Goal: Transaction & Acquisition: Subscribe to service/newsletter

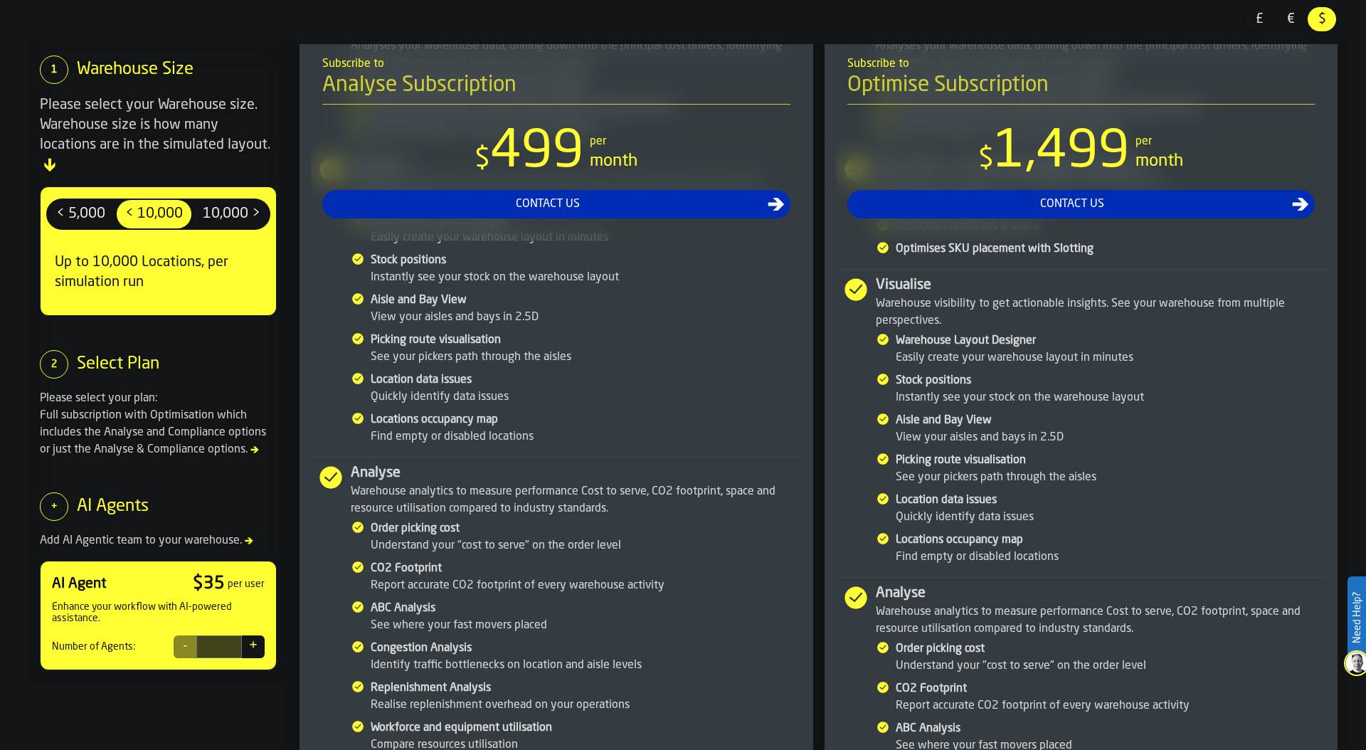
scroll to position [95, 0]
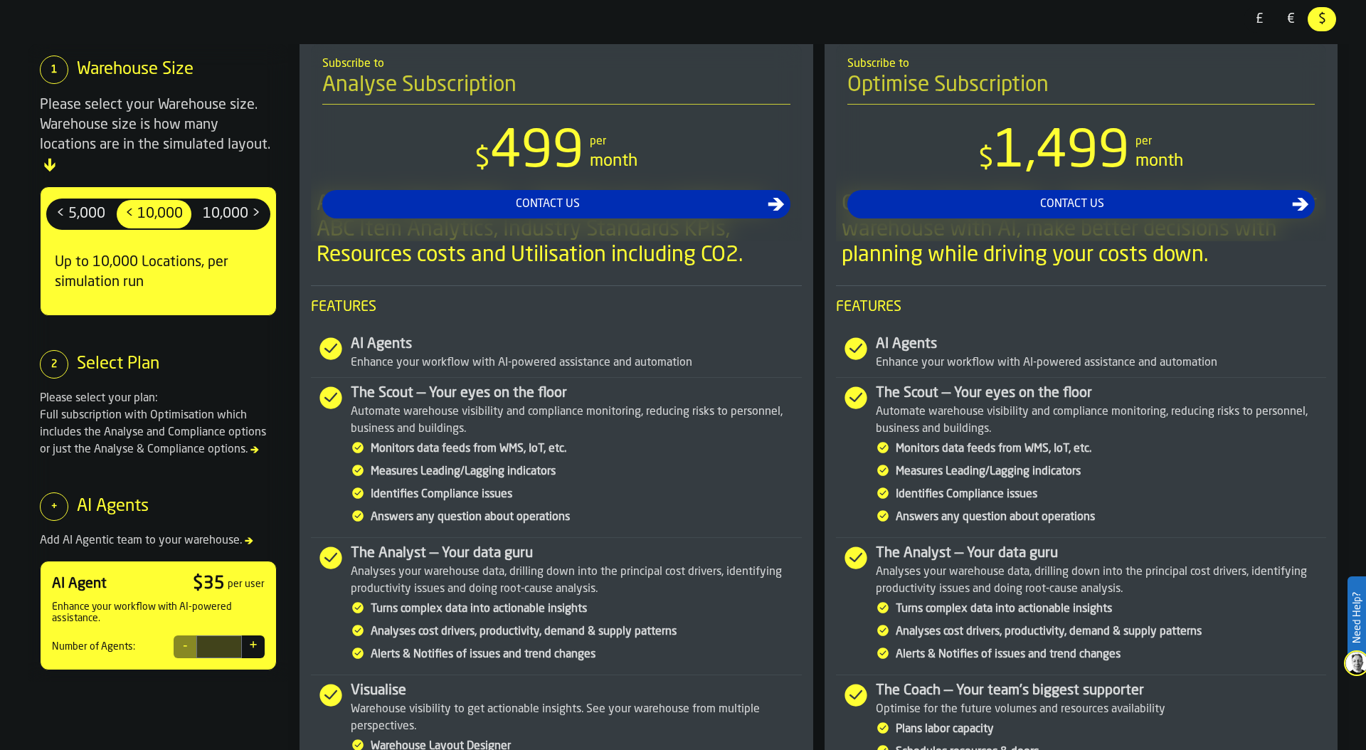
click at [212, 203] on span "10,000 >" at bounding box center [231, 214] width 69 height 23
click at [93, 203] on span "< 5,000" at bounding box center [81, 214] width 60 height 23
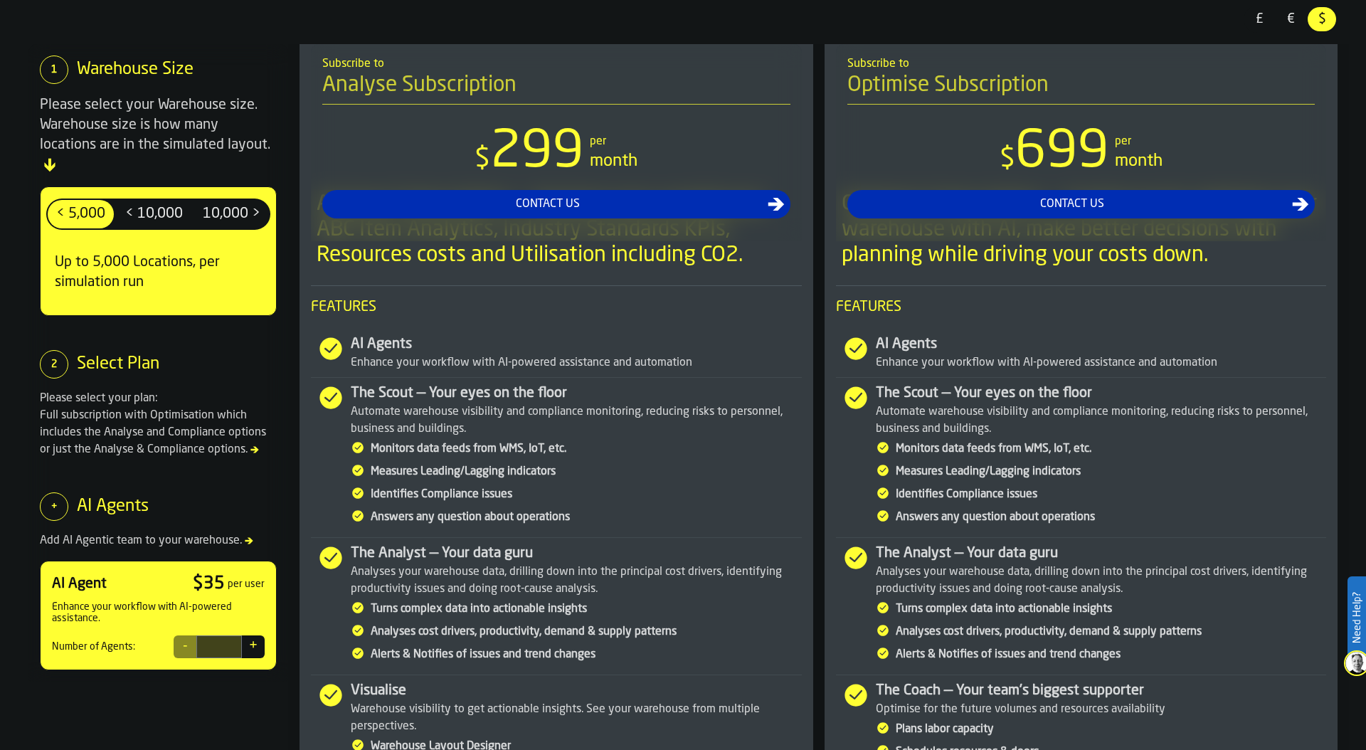
click at [1287, 10] on span "€" at bounding box center [1291, 19] width 23 height 19
click at [1244, 14] on label "£ £" at bounding box center [1259, 19] width 31 height 27
click at [1320, 21] on span "$" at bounding box center [1322, 19] width 23 height 19
click at [253, 636] on button "+" at bounding box center [253, 647] width 23 height 23
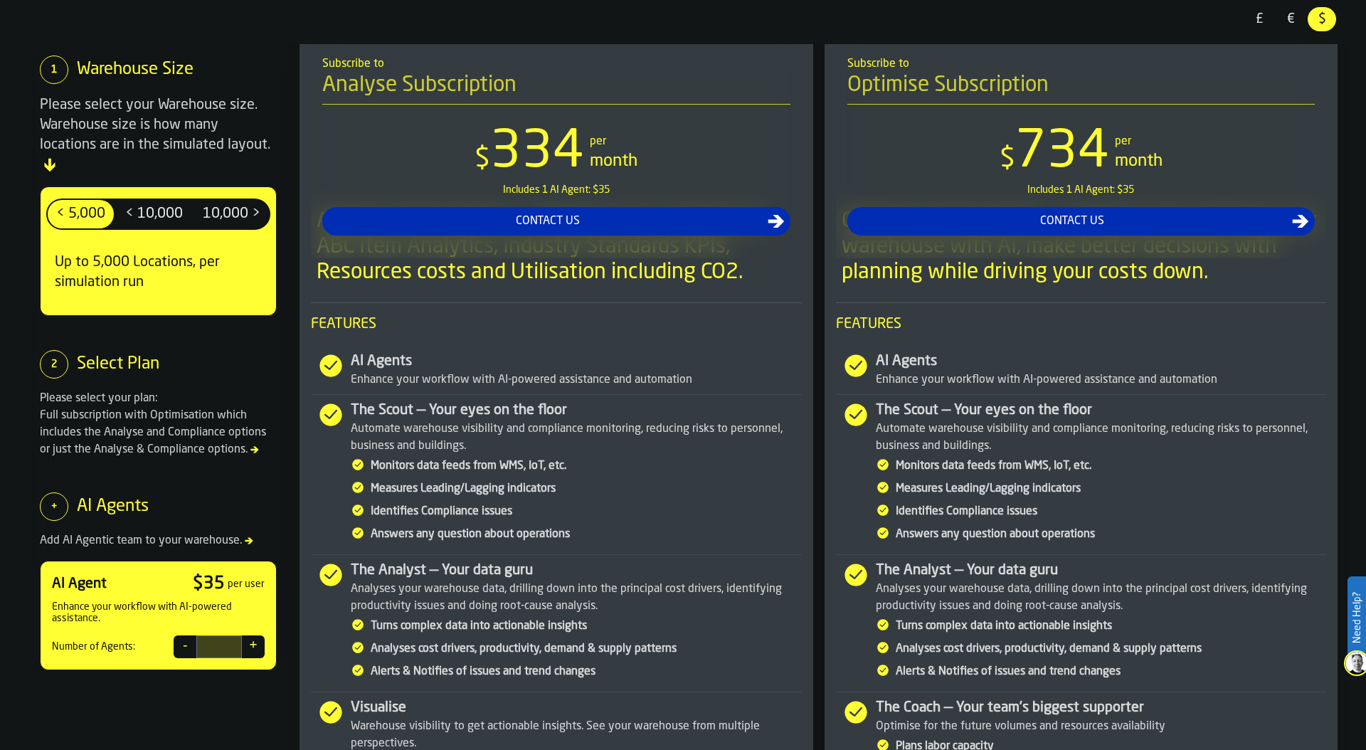
click at [253, 636] on button "+" at bounding box center [253, 647] width 23 height 23
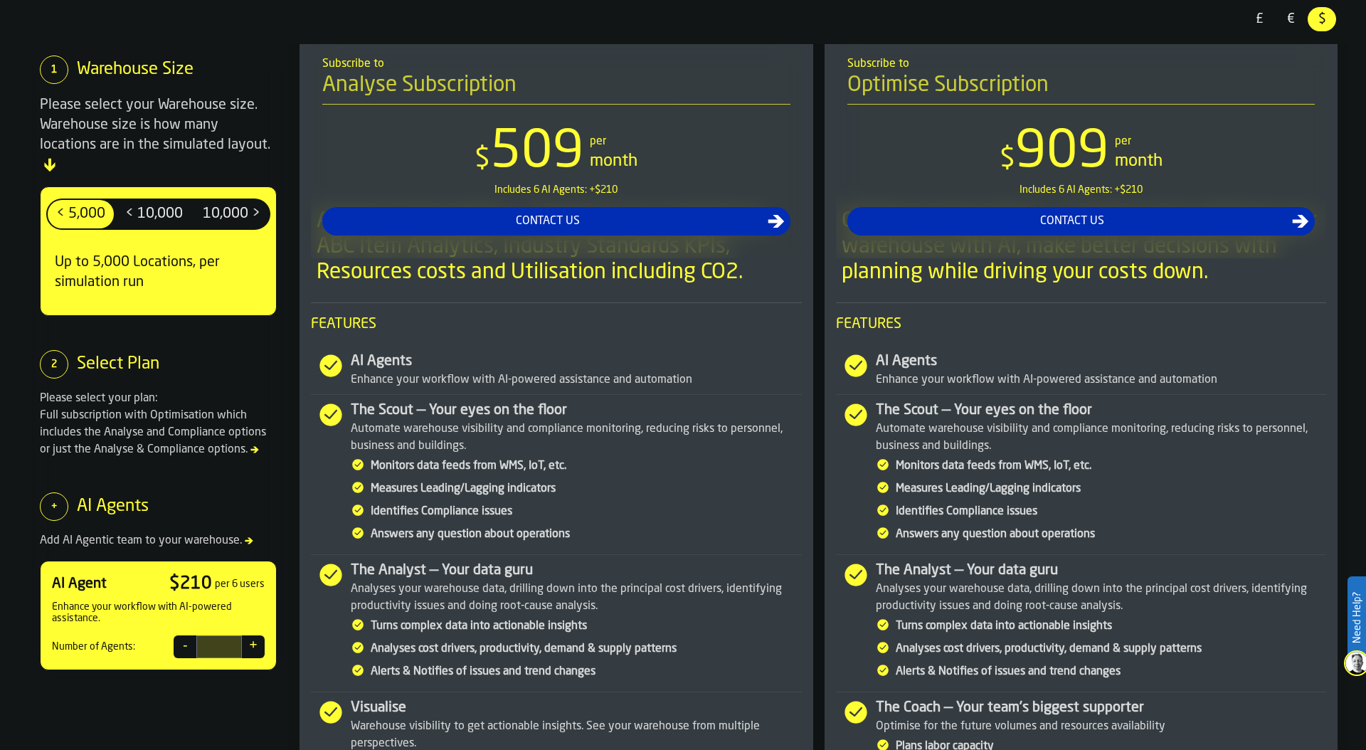
click at [189, 636] on button "-" at bounding box center [185, 647] width 23 height 23
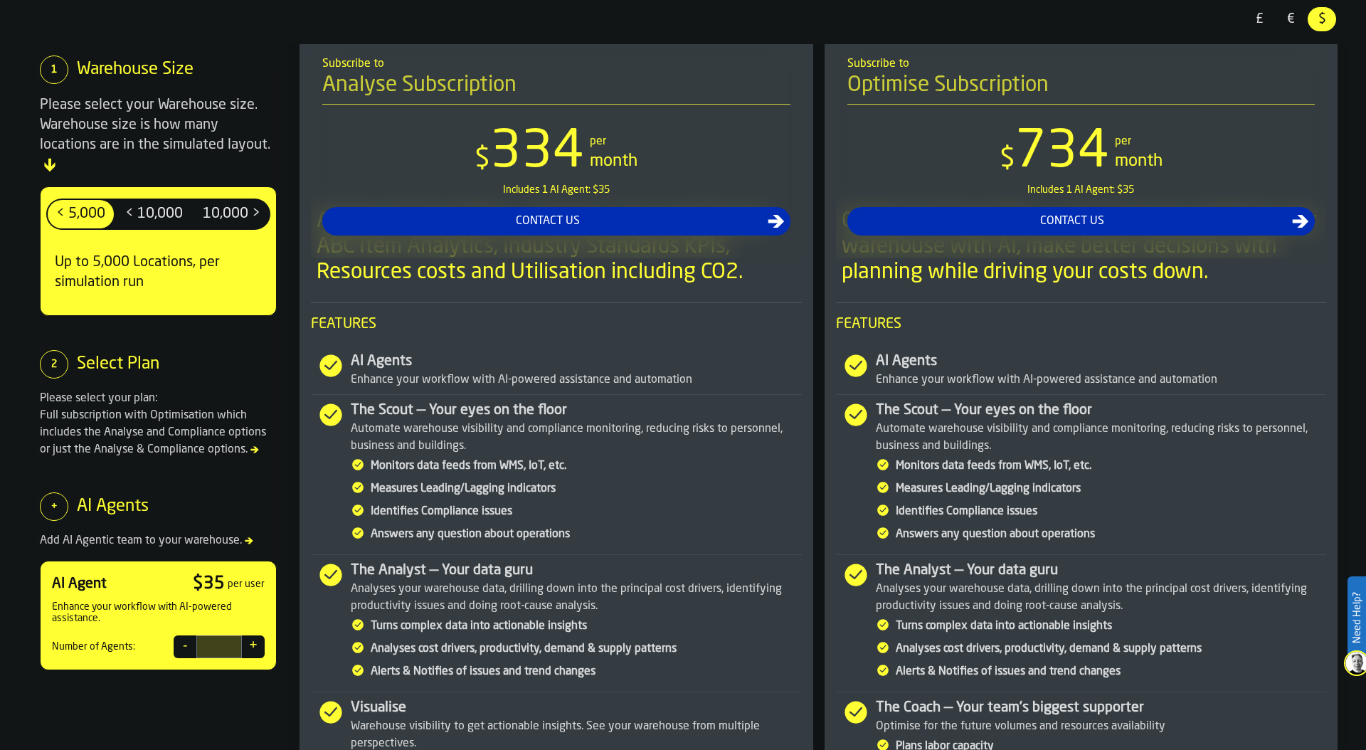
click at [189, 636] on button "-" at bounding box center [185, 647] width 23 height 23
type input "*"
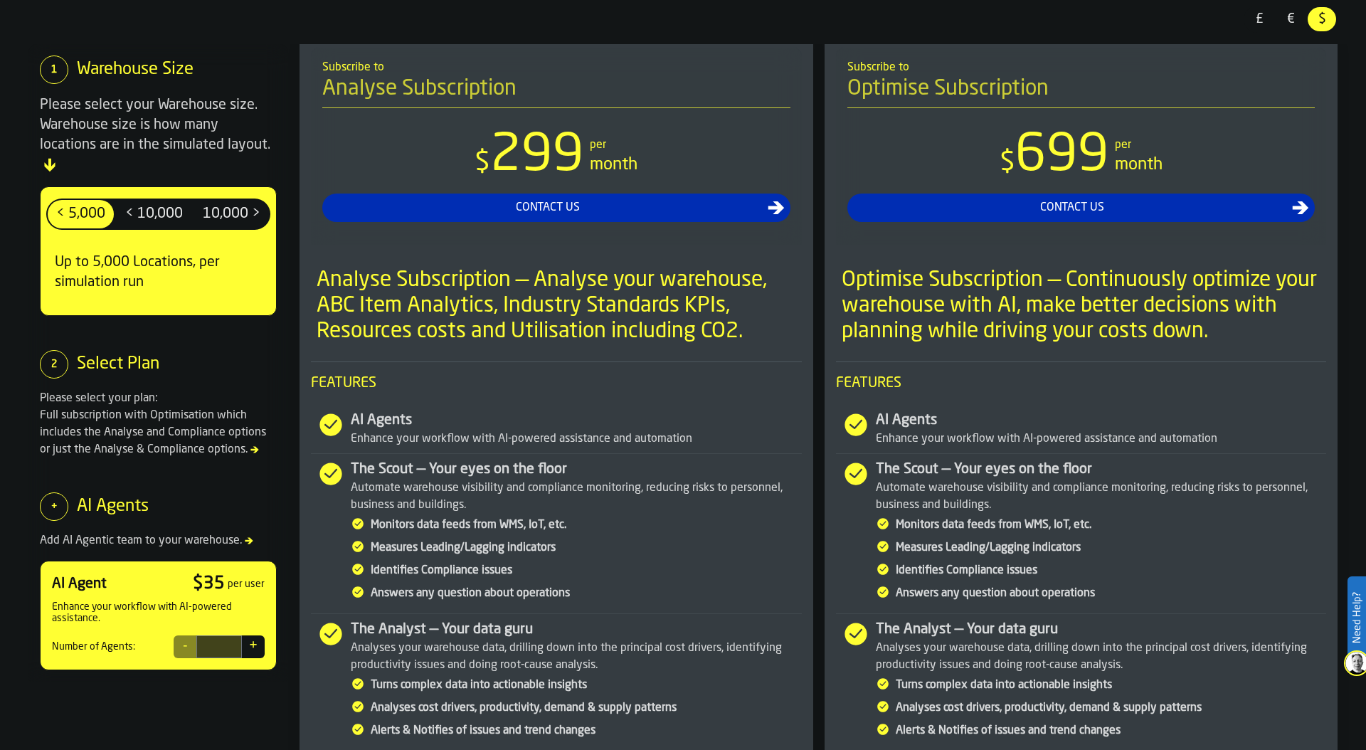
scroll to position [0, 0]
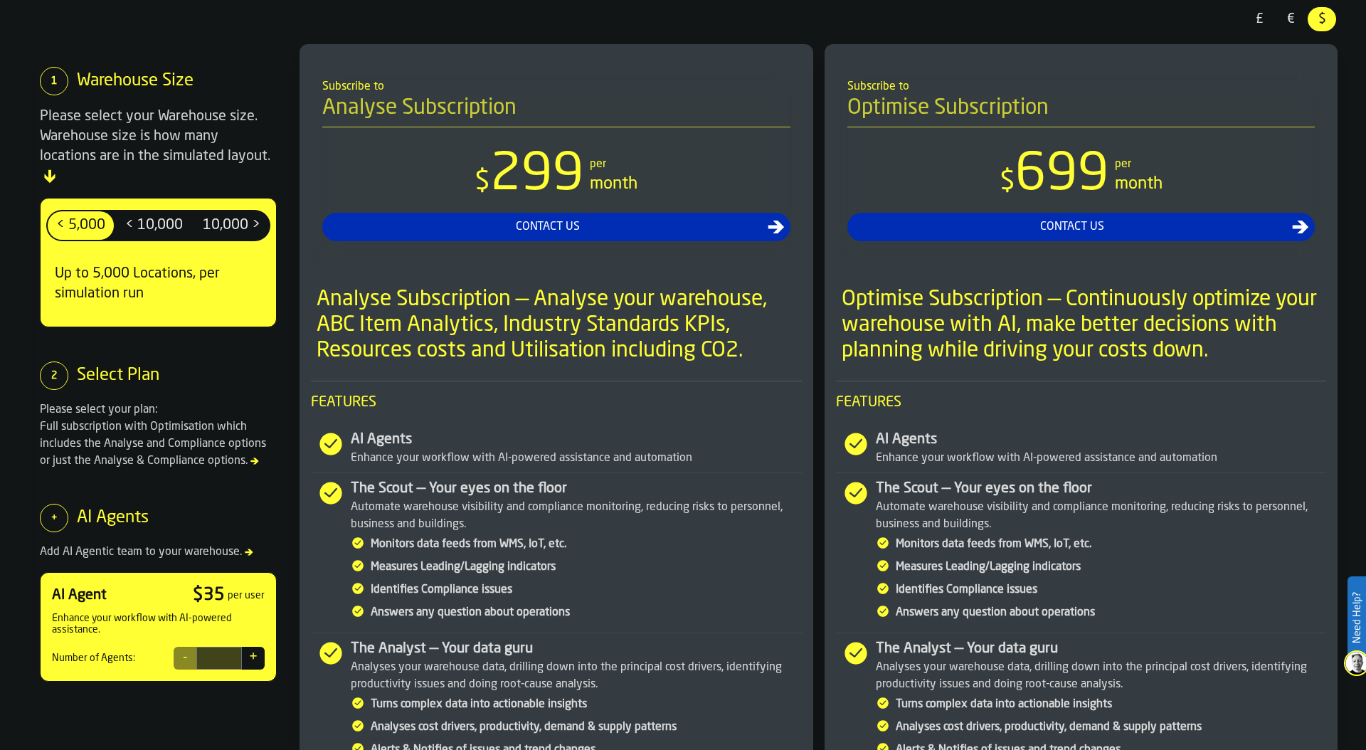
click at [161, 440] on div "Please select your plan: Full subscription with Optimisation which includes the…" at bounding box center [158, 435] width 237 height 68
click at [136, 214] on span "< 10,000" at bounding box center [154, 225] width 69 height 23
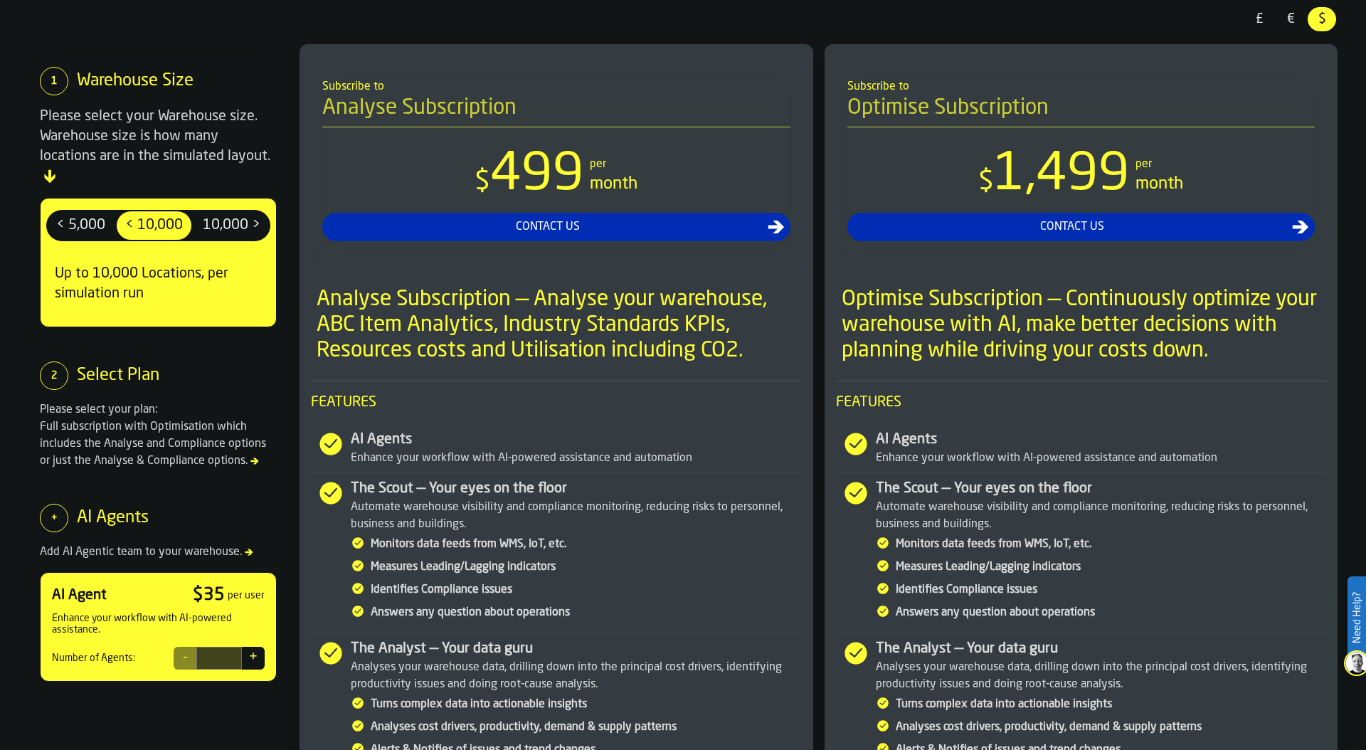
click at [208, 214] on span "10,000 >" at bounding box center [231, 225] width 69 height 23
click at [72, 214] on span "< 5,000" at bounding box center [81, 225] width 60 height 23
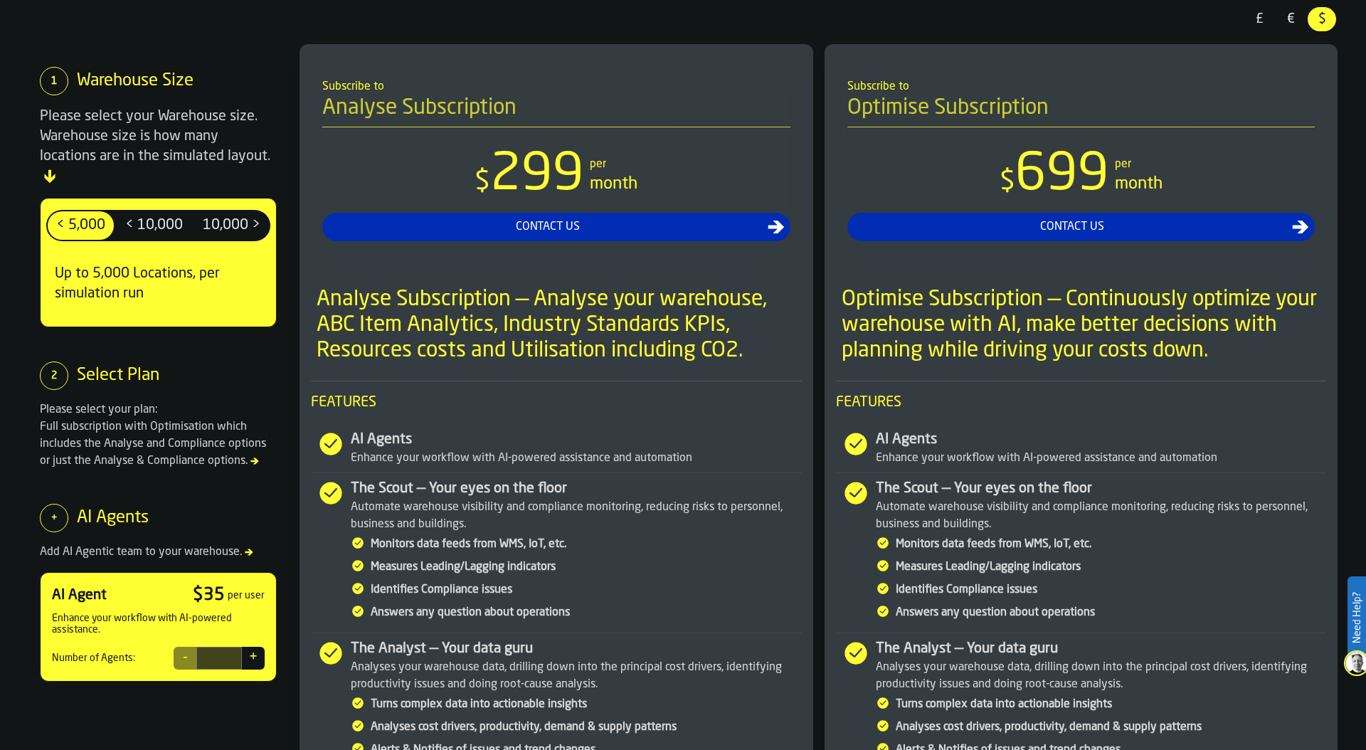
click at [167, 214] on span "< 10,000" at bounding box center [154, 225] width 69 height 23
